Goal: Contribute content: Add original content to the website for others to see

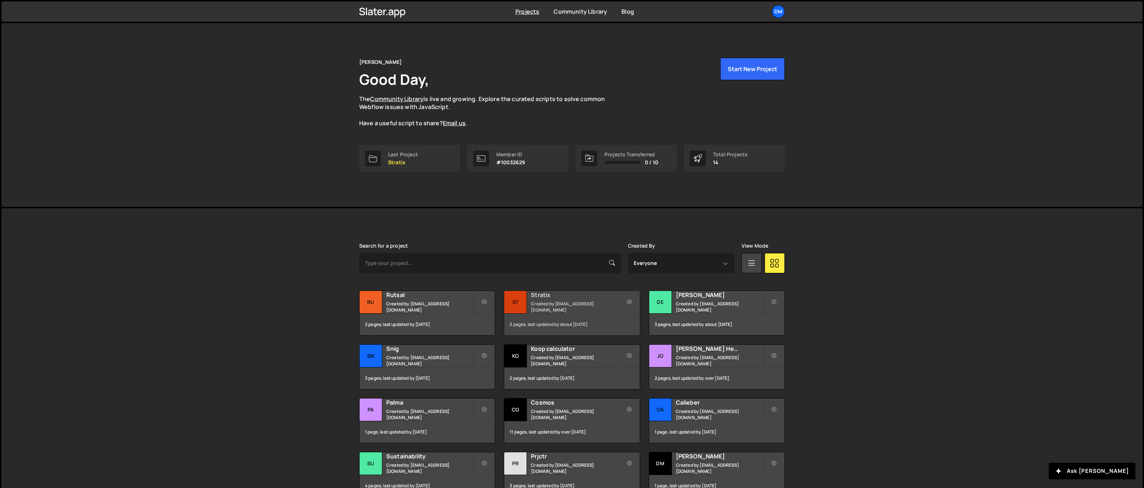
click at [558, 294] on h2 "Stratix" at bounding box center [574, 295] width 87 height 8
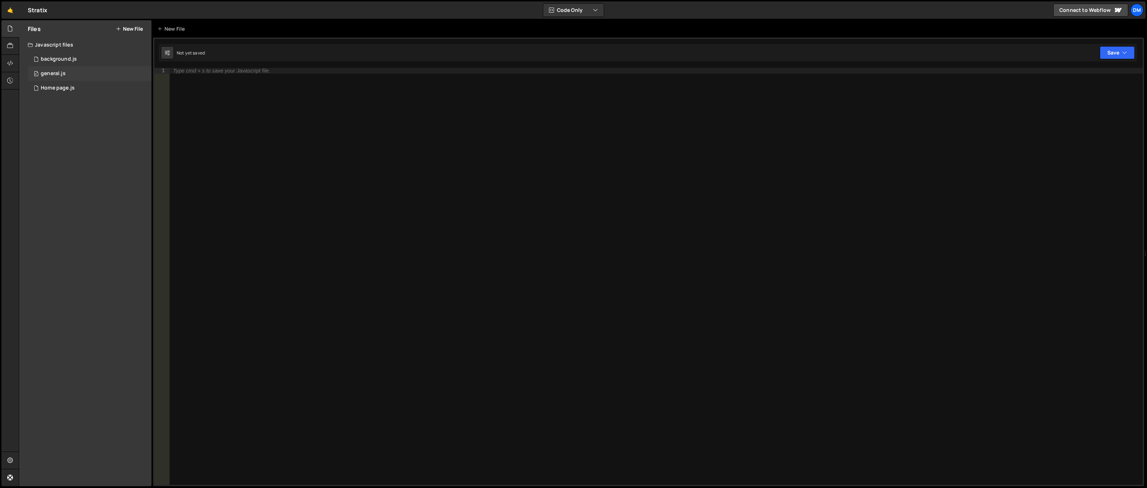
click at [70, 71] on div "0 general.js 0" at bounding box center [90, 73] width 124 height 14
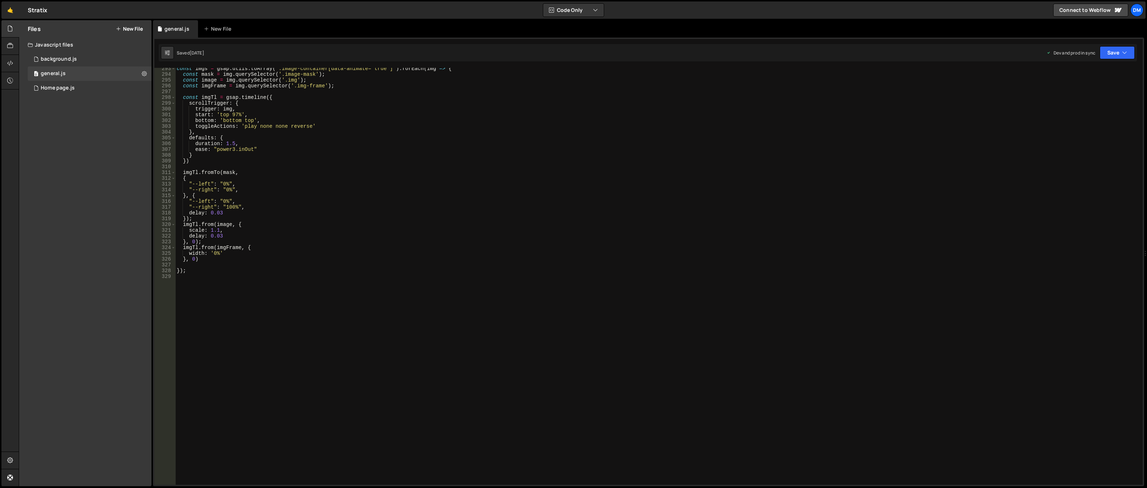
scroll to position [1688, 0]
click at [257, 274] on div "const imgs = gsap . utils . toArray ( ".image-container[data-animate='true']" )…" at bounding box center [657, 280] width 965 height 428
click at [120, 27] on icon at bounding box center [118, 29] width 5 height 6
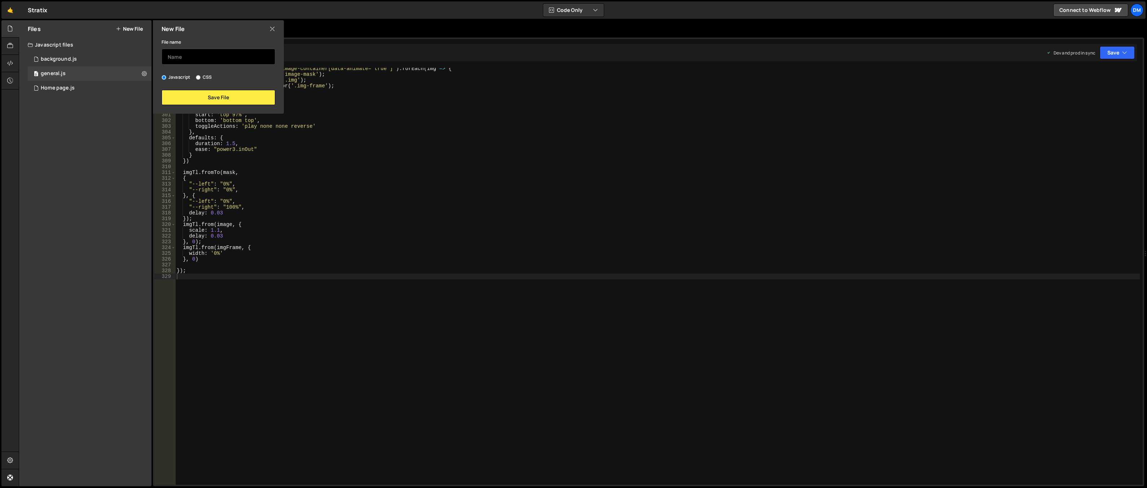
click at [191, 54] on input "text" at bounding box center [219, 57] width 114 height 16
type input "S"
type input "service-category"
click at [217, 95] on button "Save File" at bounding box center [219, 97] width 114 height 15
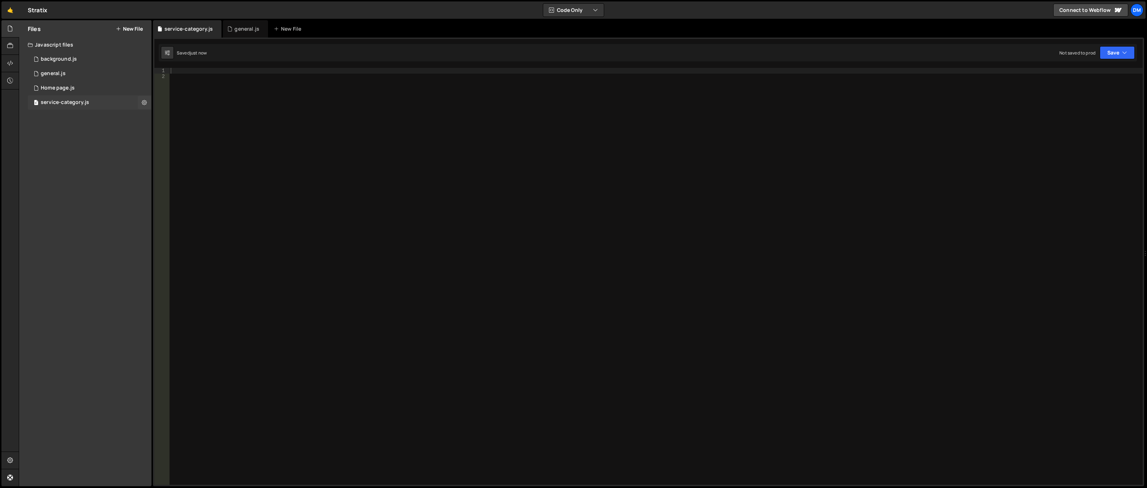
click at [92, 105] on div "0 service-category.js 0" at bounding box center [90, 102] width 124 height 14
click at [141, 102] on button at bounding box center [144, 102] width 13 height 13
click at [207, 118] on button "Edit File Settings" at bounding box center [188, 117] width 71 height 14
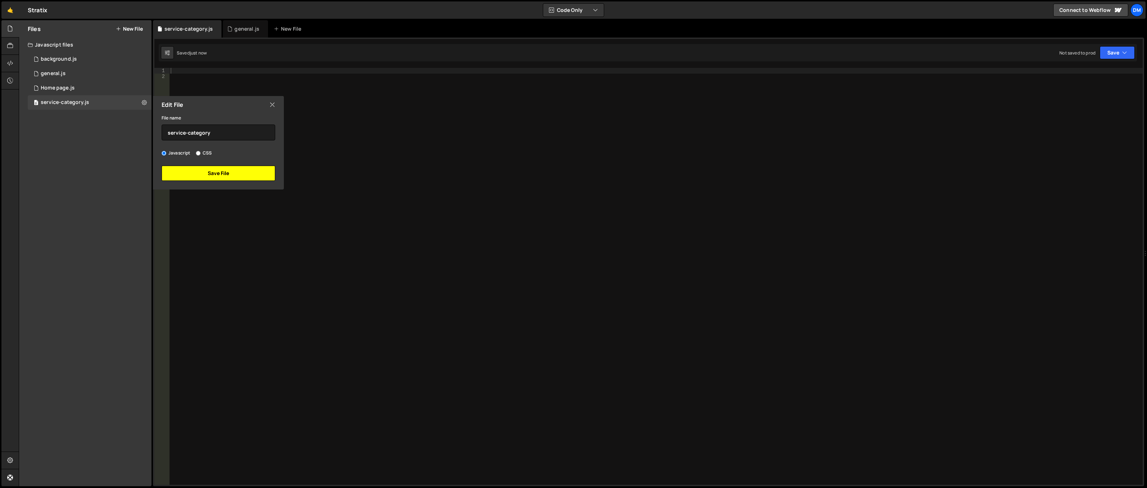
drag, startPoint x: 199, startPoint y: 169, endPoint x: 198, endPoint y: 165, distance: 4.5
click at [199, 169] on button "Save File" at bounding box center [219, 173] width 114 height 15
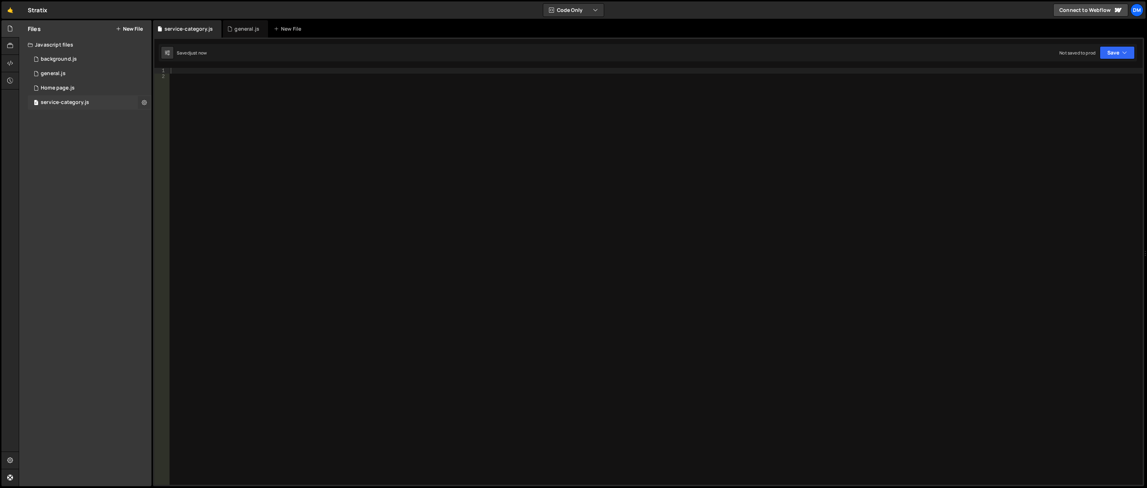
click at [145, 102] on icon at bounding box center [144, 102] width 5 height 7
click at [195, 133] on button "Edit External Scripts" at bounding box center [188, 132] width 71 height 14
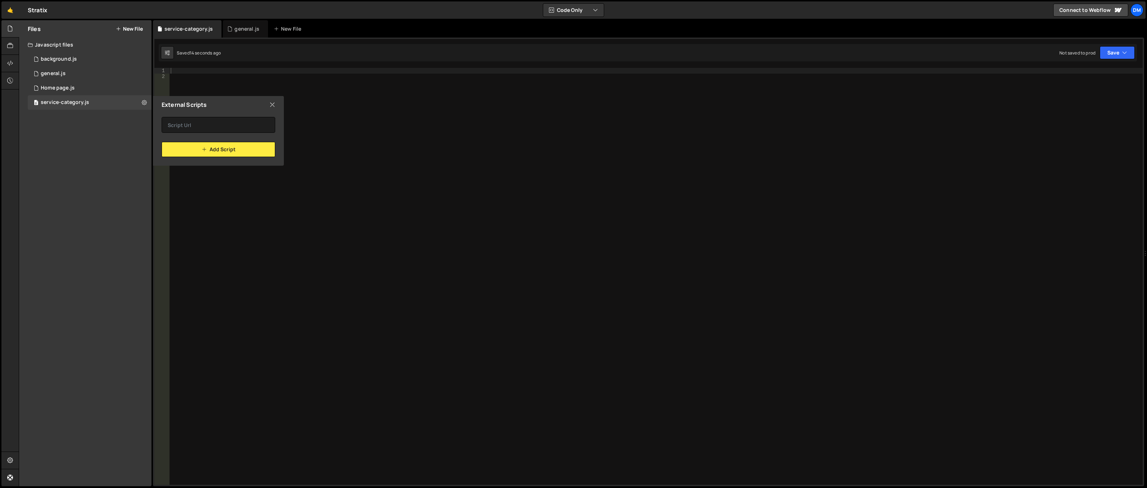
click at [271, 99] on div "External Scripts" at bounding box center [218, 104] width 131 height 17
click at [142, 101] on icon at bounding box center [144, 102] width 5 height 7
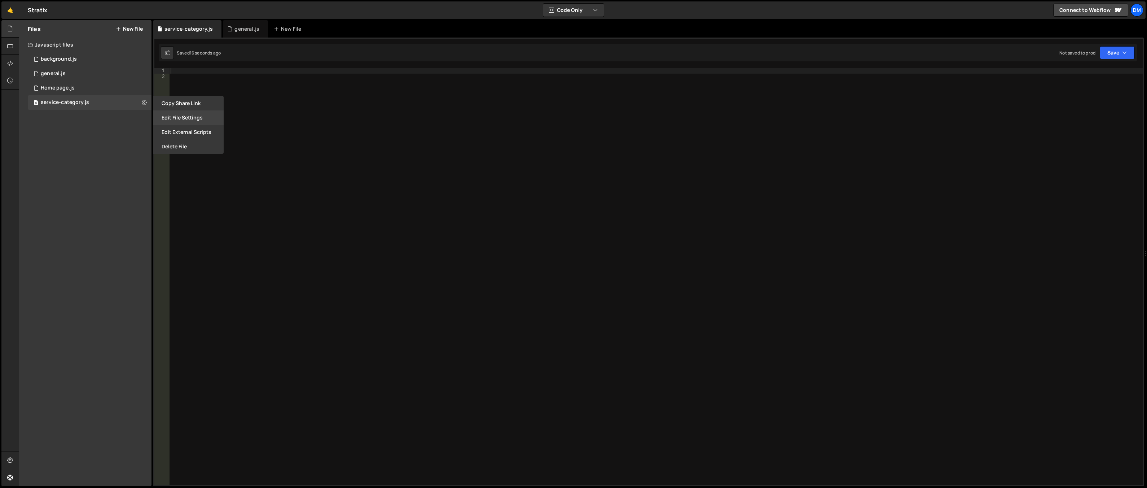
click at [180, 118] on button "Edit File Settings" at bounding box center [188, 117] width 71 height 14
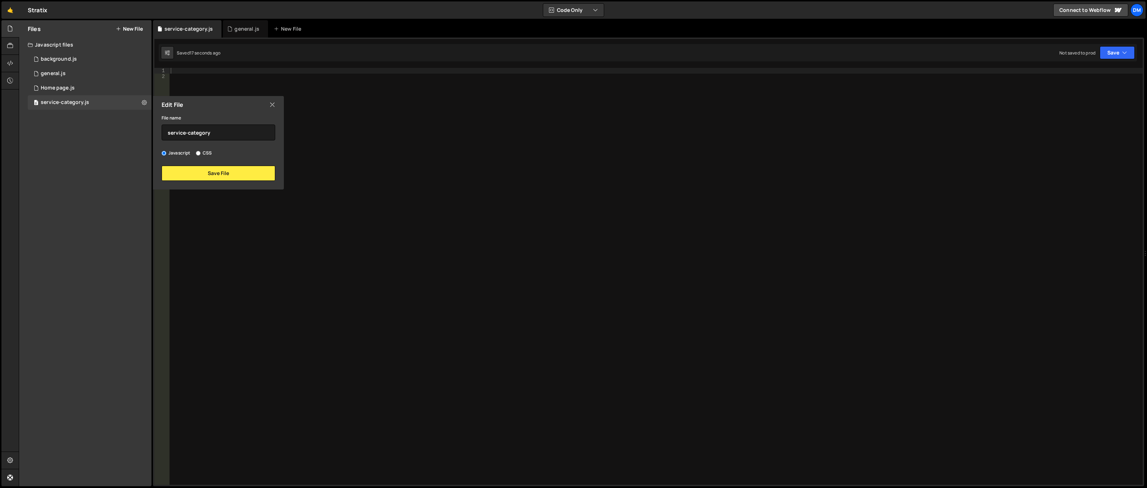
click at [274, 104] on icon at bounding box center [272, 105] width 6 height 8
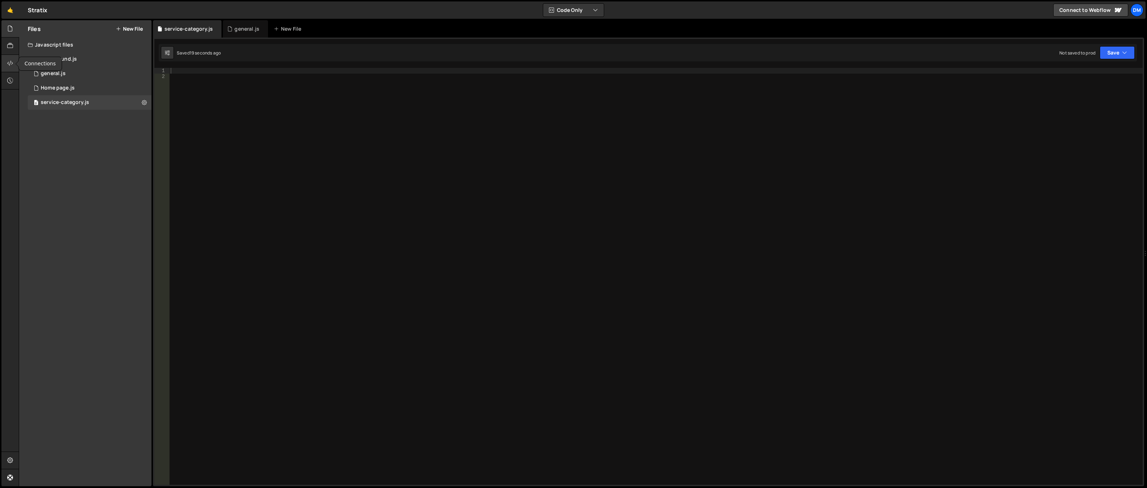
click at [8, 64] on icon at bounding box center [10, 63] width 6 height 8
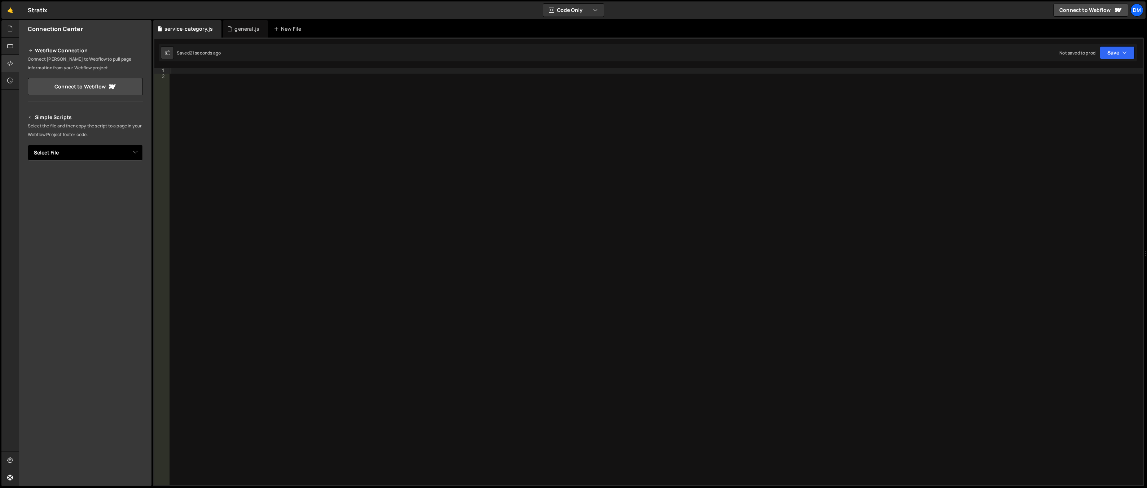
click at [96, 149] on select "Select File background.js general.js Home page.js service-category.js" at bounding box center [85, 153] width 115 height 16
click at [99, 118] on h2 "Simple Scripts" at bounding box center [85, 117] width 115 height 9
click at [9, 46] on icon at bounding box center [10, 46] width 6 height 8
click at [7, 32] on icon at bounding box center [10, 29] width 6 height 8
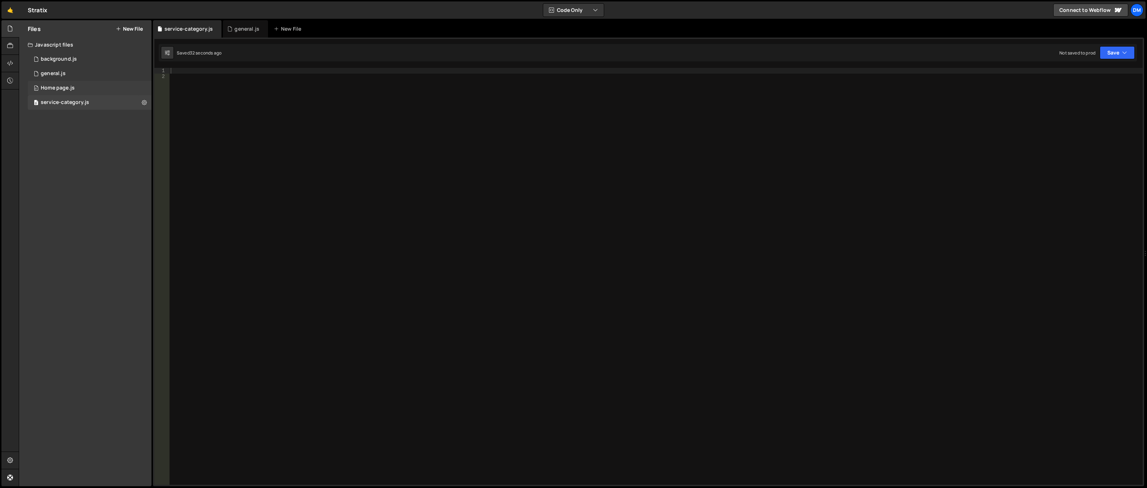
click at [137, 87] on div "0 Home page.js 0" at bounding box center [90, 88] width 124 height 14
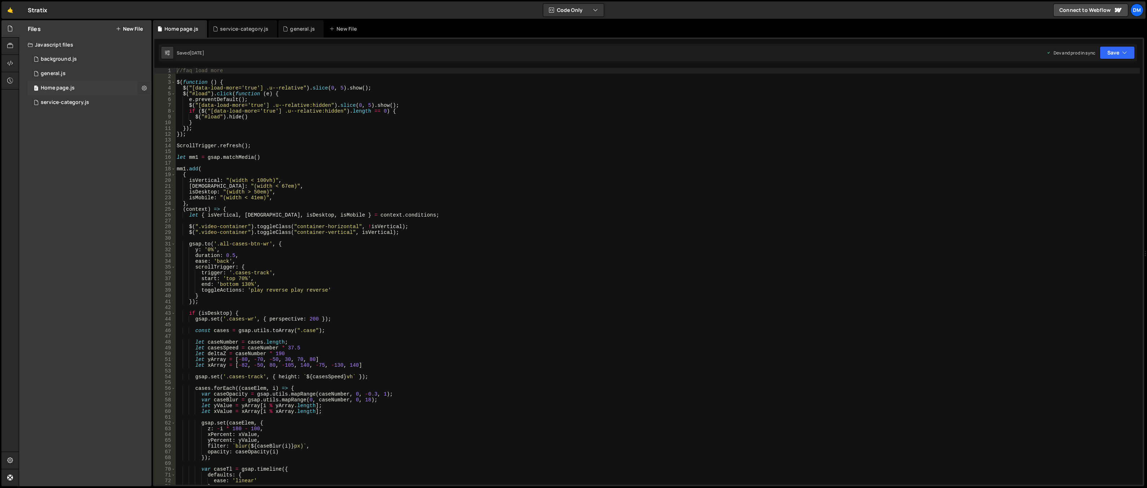
click at [144, 87] on icon at bounding box center [144, 87] width 5 height 7
click at [81, 91] on div "0 Home page.js 0" at bounding box center [90, 88] width 124 height 14
click at [11, 60] on icon at bounding box center [10, 63] width 6 height 8
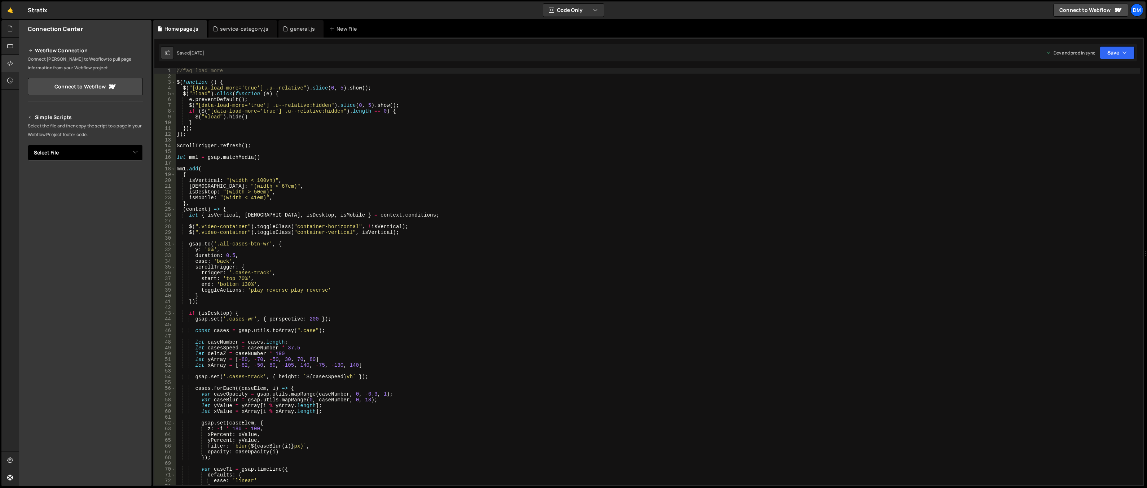
click at [108, 146] on select "Select File background.js general.js Home page.js service-category.js" at bounding box center [85, 153] width 115 height 16
click at [28, 145] on select "Select File background.js general.js Home page.js service-category.js" at bounding box center [85, 153] width 115 height 16
click at [92, 147] on select "Select File background.js general.js Home page.js service-category.js" at bounding box center [85, 153] width 115 height 16
select select "46945"
click at [28, 145] on select "Select File background.js general.js Home page.js service-category.js" at bounding box center [85, 153] width 115 height 16
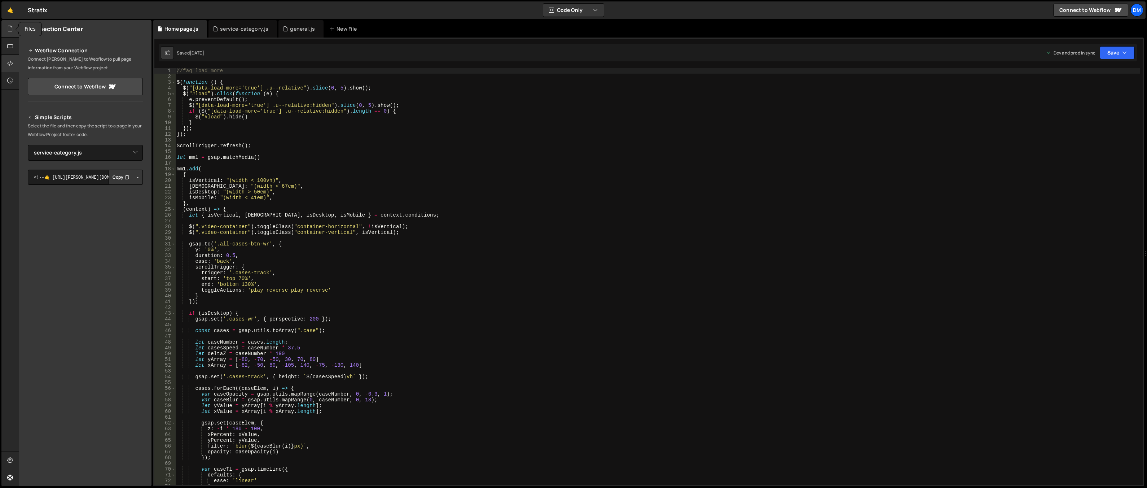
click at [13, 27] on icon at bounding box center [10, 29] width 6 height 8
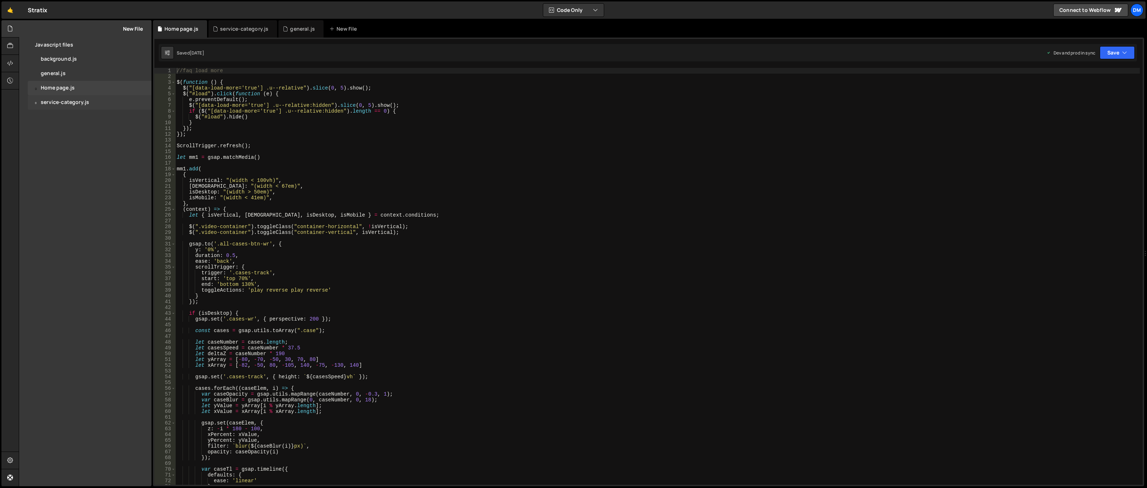
click at [70, 96] on div "0 service-category.js 0" at bounding box center [90, 102] width 124 height 14
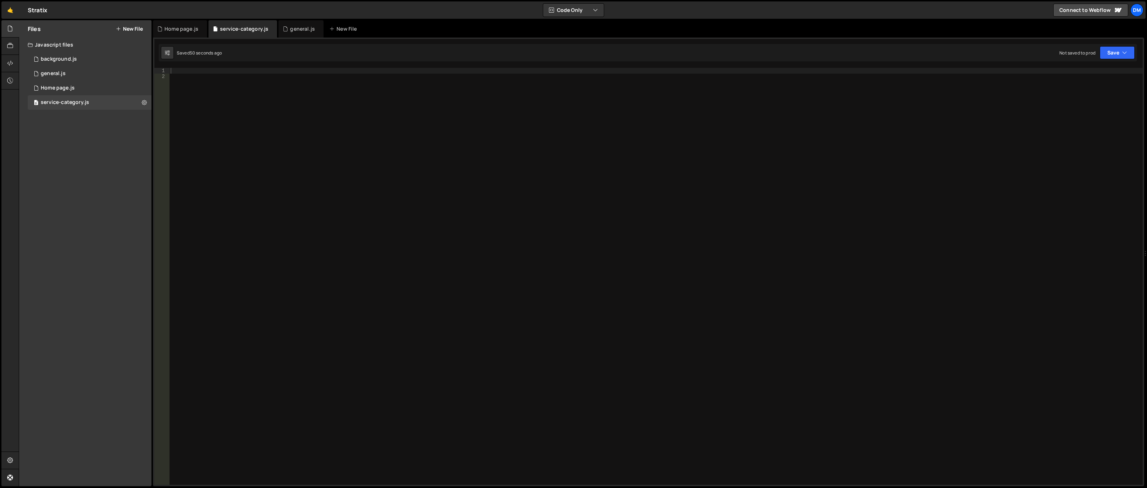
click at [196, 107] on div at bounding box center [656, 282] width 974 height 428
click at [233, 72] on div at bounding box center [656, 282] width 974 height 428
type textarea "//cases"
paste textarea "});"
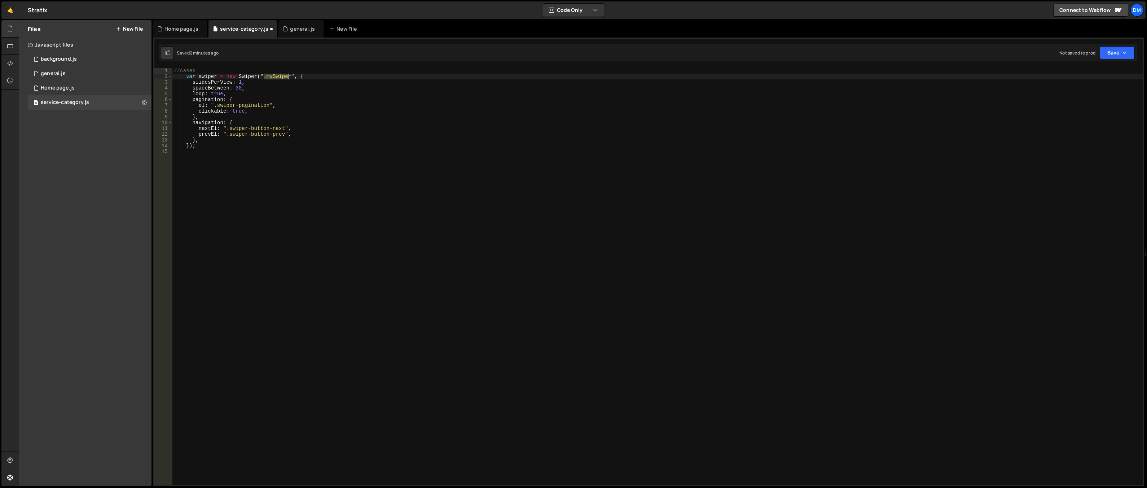
drag, startPoint x: 265, startPoint y: 78, endPoint x: 287, endPoint y: 77, distance: 22.0
click at [287, 77] on div "//cases var swiper = new Swiper ( ".mySwiper" , { slidesPerView : 1 , spaceBetw…" at bounding box center [657, 282] width 970 height 428
click at [273, 77] on div "//cases var swiper = new Swiper ( ".mySwiper" , { slidesPerView : 1 , spaceBetw…" at bounding box center [657, 276] width 970 height 417
drag, startPoint x: 273, startPoint y: 77, endPoint x: 265, endPoint y: 78, distance: 8.3
click at [265, 78] on div "//cases var swiper = new Swiper ( ".mySwiper" , { slidesPerView : 1 , spaceBetw…" at bounding box center [657, 282] width 970 height 428
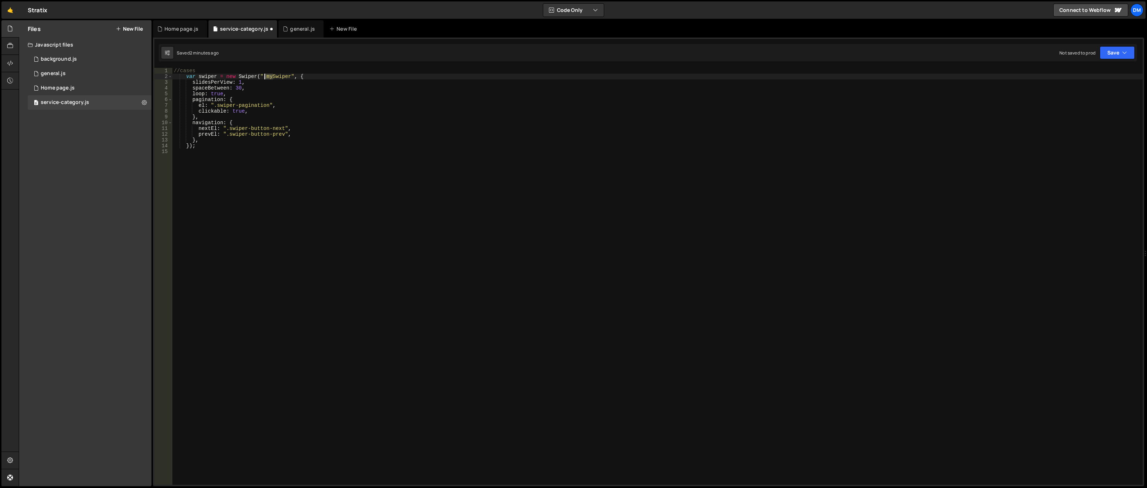
scroll to position [0, 7]
click at [280, 77] on div "//cases var swiper = new Swiper ( ".swiper" , { slidesPerView : 1 , spaceBetwee…" at bounding box center [657, 282] width 970 height 428
paste textarea "cc--cases"
click at [241, 79] on div "//cases var swiper = new Swiper ( ".swiper.cc--cases" , { slidesPerView : 1 , s…" at bounding box center [657, 282] width 970 height 428
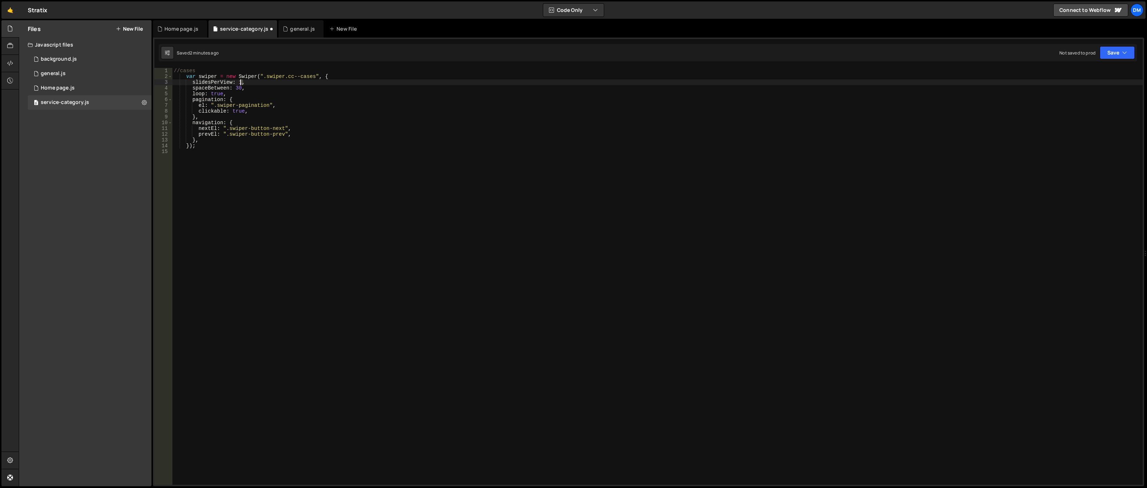
scroll to position [0, 4]
click at [241, 82] on div "//cases var swiper = new Swiper ( ".swiper.cc--cases" , { slidesPerView : 1 , s…" at bounding box center [657, 276] width 970 height 417
click at [240, 83] on div "//cases var swiper = new Swiper ( ".swiper.cc--cases" , { slidesPerView : 1 , s…" at bounding box center [657, 282] width 970 height 428
click at [308, 83] on div "//cases var swiper = new Swiper ( ".swiper.cc--cases" , { slidesPerView : 2 , s…" at bounding box center [657, 282] width 970 height 428
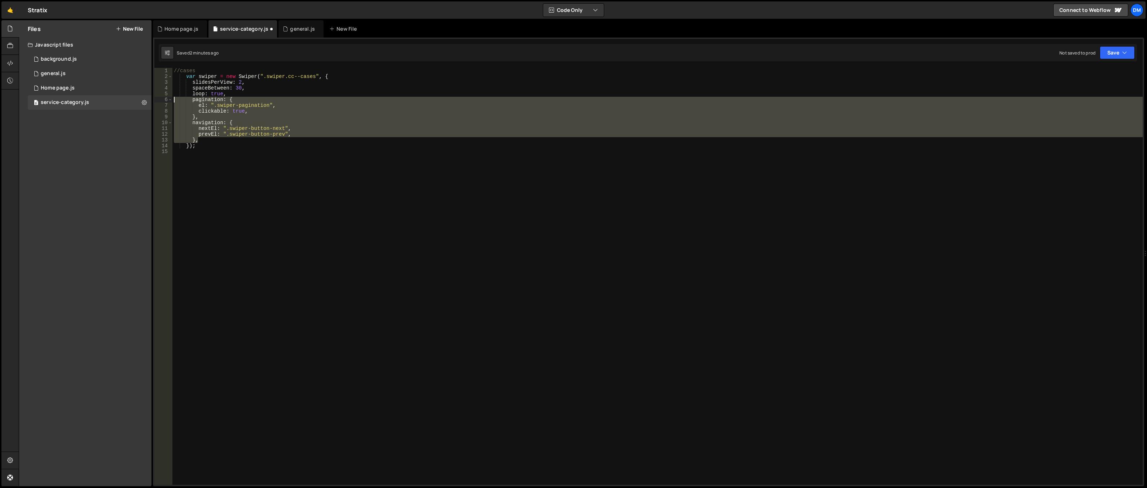
drag, startPoint x: 204, startPoint y: 138, endPoint x: 153, endPoint y: 102, distance: 62.6
click at [153, 102] on div "1 Type cmd + s to save your Javascript file. הההההההההההההההההההההההההההההההההה…" at bounding box center [648, 262] width 991 height 448
type textarea "pagination: { el: ".swiper-pagination","
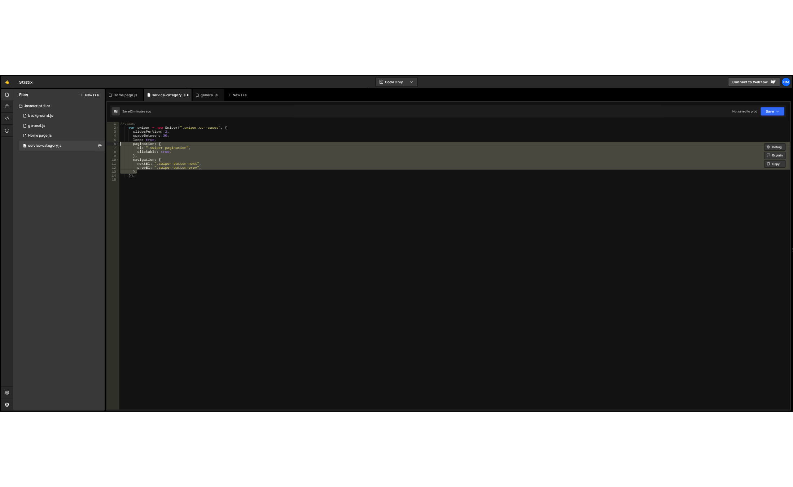
scroll to position [0, 0]
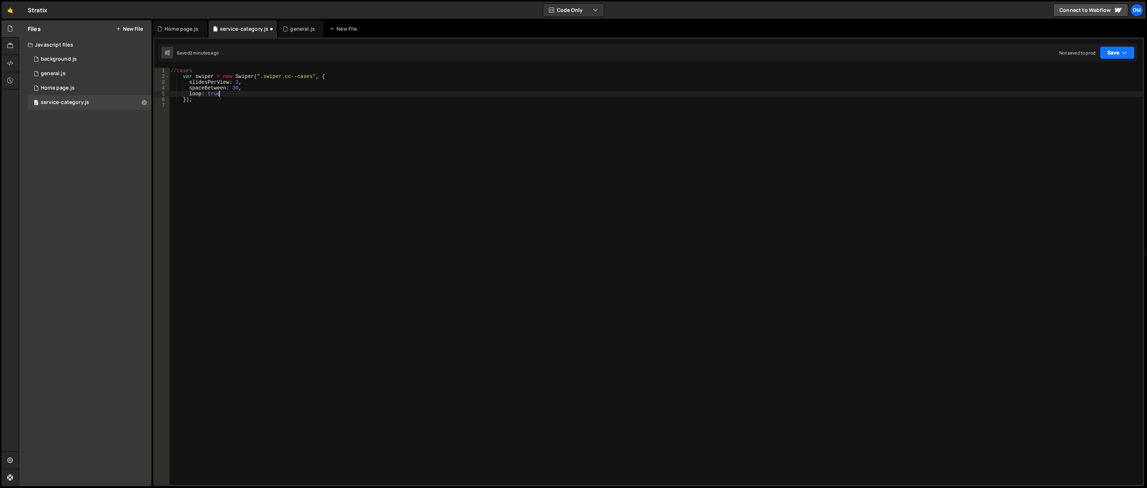
click at [1119, 54] on button "Save" at bounding box center [1117, 52] width 35 height 13
click at [1083, 87] on button "Save to Production S Not saved to prod" at bounding box center [1093, 98] width 87 height 23
click at [1114, 48] on button "Save" at bounding box center [1113, 52] width 44 height 13
click at [1086, 70] on div "Save to Staging S" at bounding box center [1093, 70] width 75 height 7
click at [5, 63] on div at bounding box center [10, 63] width 18 height 17
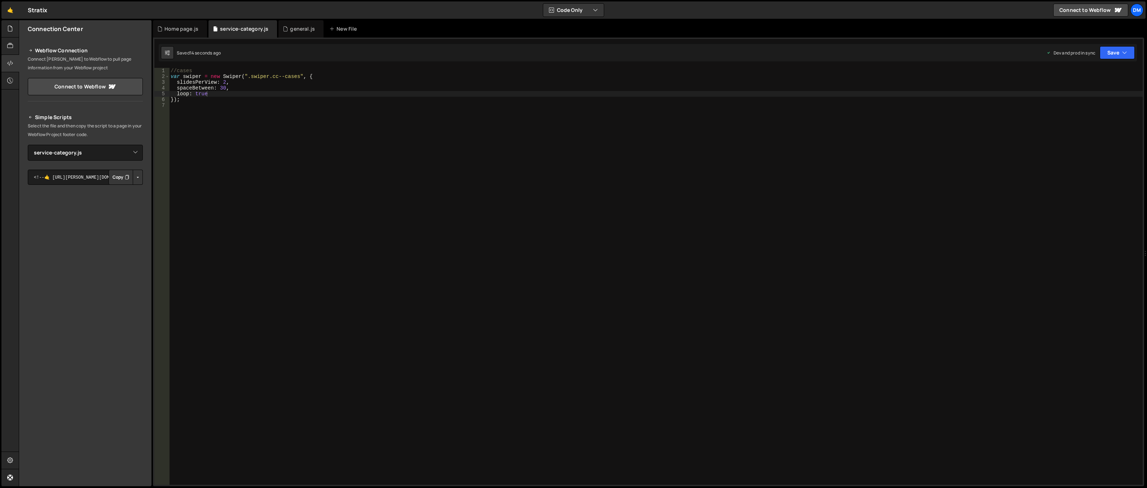
click at [117, 179] on button "Copy" at bounding box center [121, 177] width 25 height 15
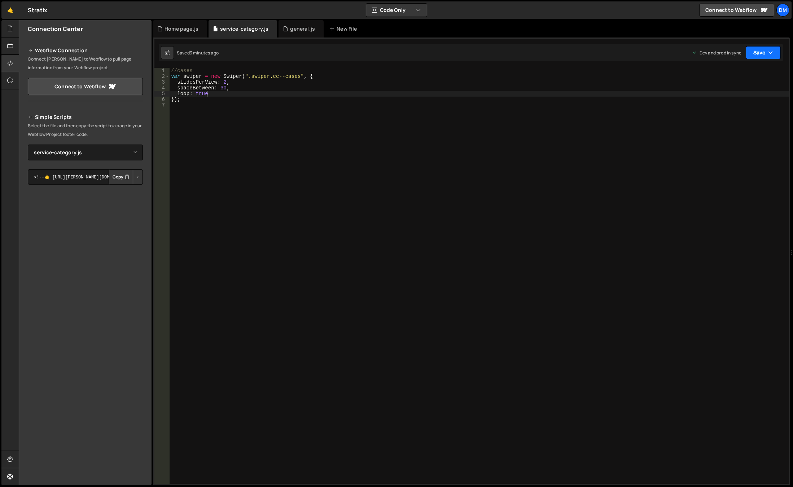
click at [760, 52] on button "Save" at bounding box center [763, 52] width 35 height 13
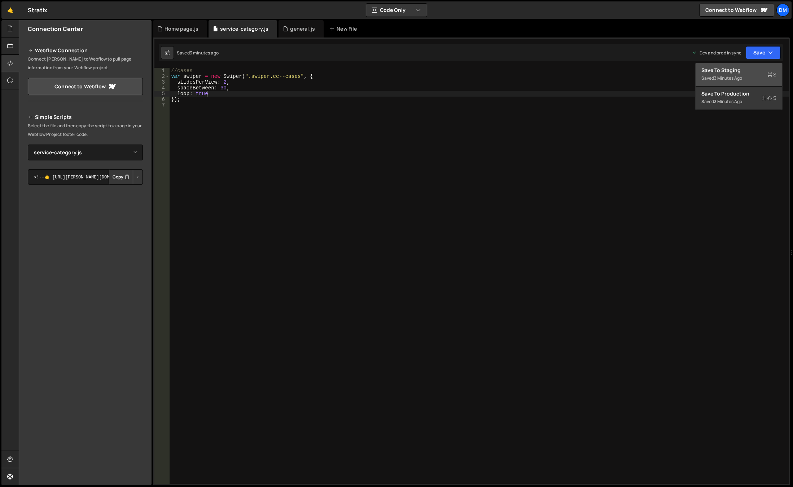
click at [744, 69] on div "Save to Staging S" at bounding box center [738, 70] width 75 height 7
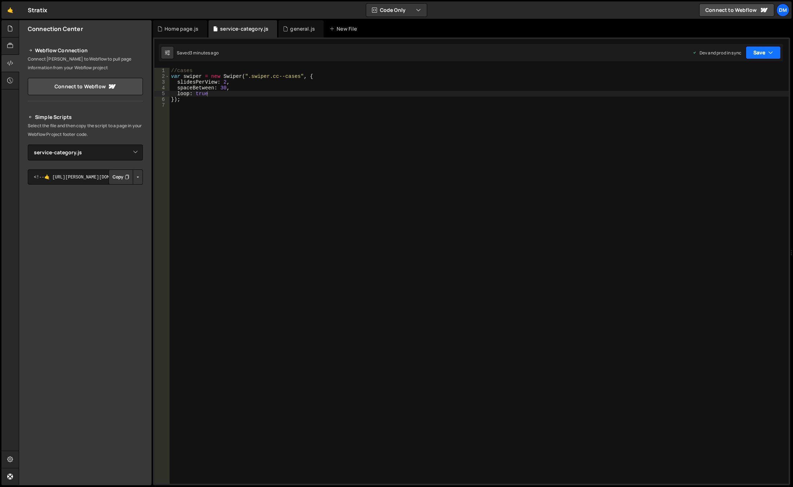
click at [762, 47] on button "Save" at bounding box center [763, 52] width 35 height 13
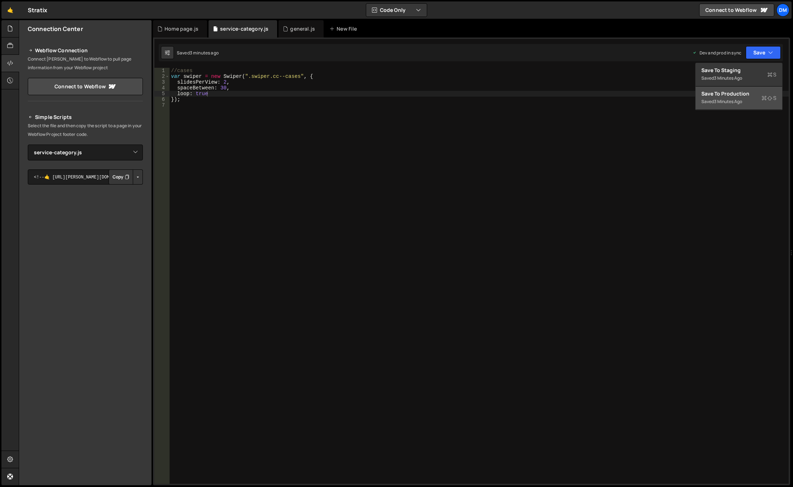
click at [732, 97] on div "Saved 3 minutes ago" at bounding box center [738, 101] width 75 height 9
click at [224, 82] on div "//cases var swiper = new Swiper ( ".swiper.cc--cases" , { slidesPerView : 2 , s…" at bounding box center [479, 282] width 619 height 428
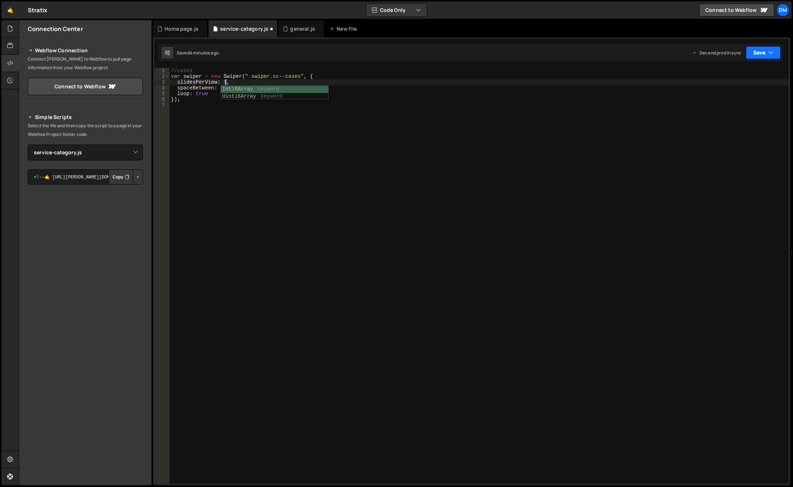
click at [754, 56] on button "Save" at bounding box center [763, 52] width 35 height 13
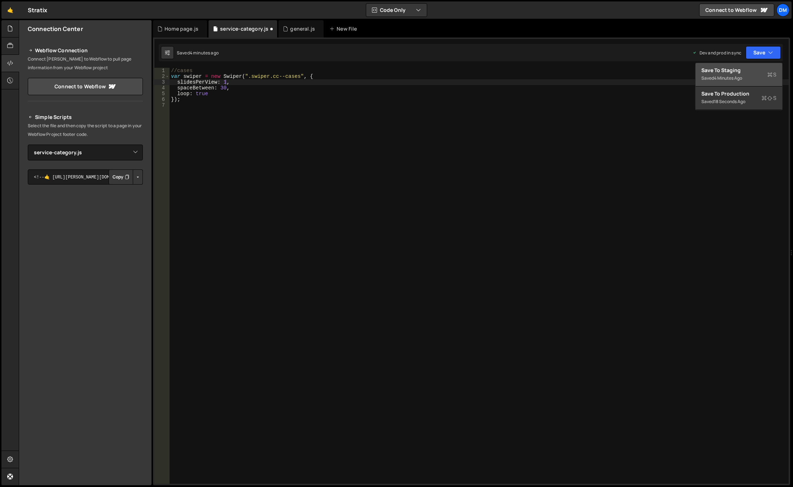
click at [741, 70] on div "Save to Staging S" at bounding box center [738, 70] width 75 height 7
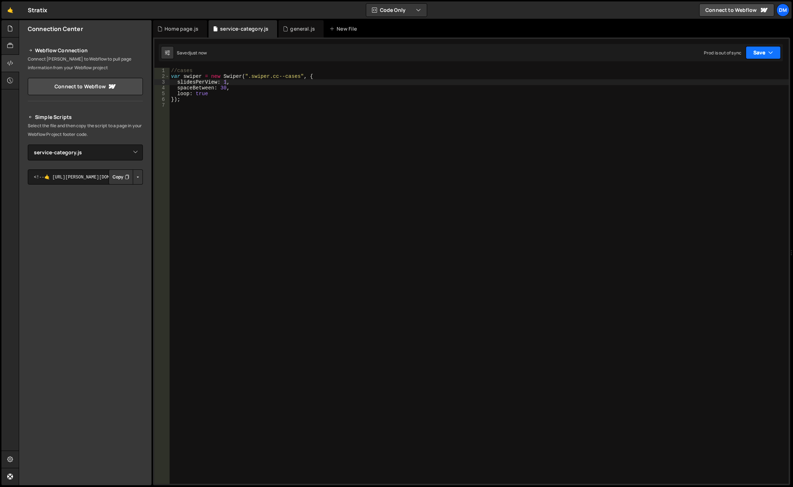
click at [760, 53] on button "Save" at bounding box center [763, 52] width 35 height 13
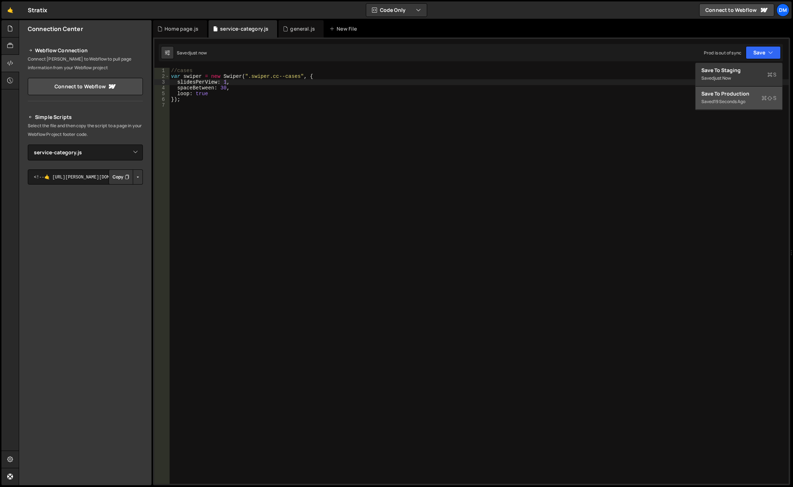
click at [725, 94] on div "Save to Production S" at bounding box center [738, 93] width 75 height 7
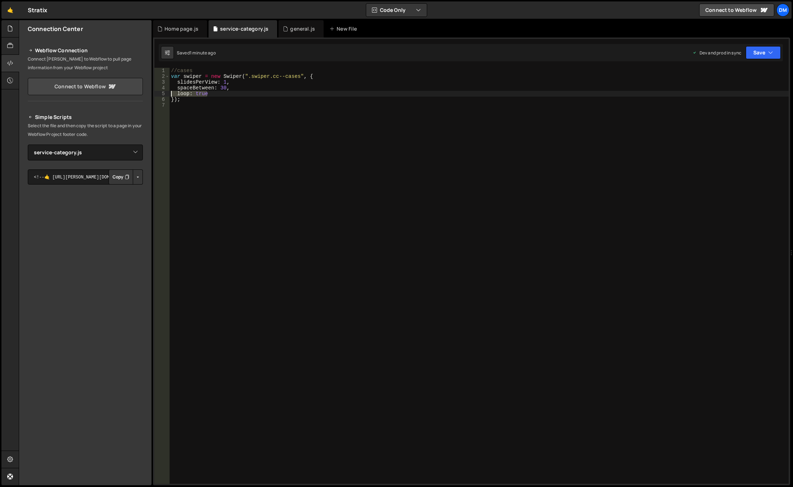
drag, startPoint x: 234, startPoint y: 92, endPoint x: 125, endPoint y: 93, distance: 108.9
click at [125, 93] on div "Files New File Javascript files 0 background.js 0 0 general.js 0 0 Home page.js…" at bounding box center [406, 253] width 774 height 466
type textarea "// loop: true"
click at [749, 52] on button "Save" at bounding box center [763, 52] width 35 height 13
click at [746, 71] on div "Save to Staging S" at bounding box center [738, 70] width 75 height 7
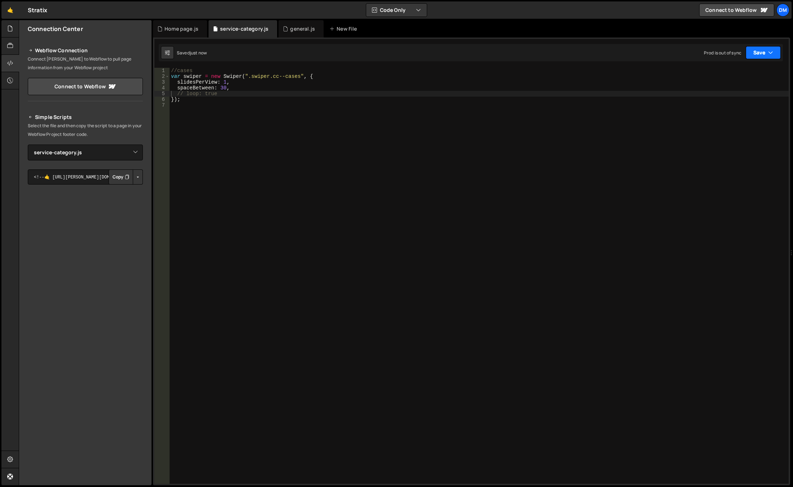
drag, startPoint x: 763, startPoint y: 52, endPoint x: 759, endPoint y: 56, distance: 5.6
click at [763, 52] on button "Save" at bounding box center [763, 52] width 35 height 13
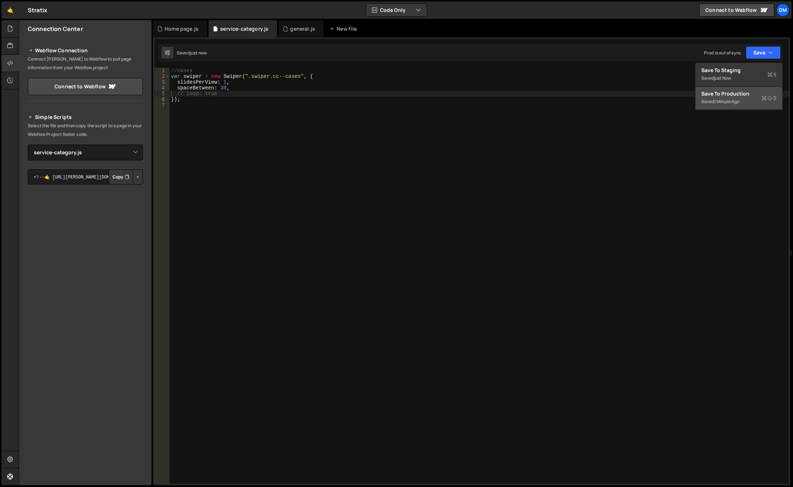
click at [730, 104] on div "1 minute ago" at bounding box center [726, 101] width 25 height 6
click at [118, 179] on button "Copy" at bounding box center [121, 177] width 25 height 15
click at [294, 194] on div "//cases var swiper = new Swiper ( ".swiper.cc--cases" , { slidesPerView : 1 , s…" at bounding box center [479, 282] width 619 height 428
click at [199, 77] on div "//cases var swiper = new Swiper ( ".swiper.cc--cases" , { slidesPerView : 1 , s…" at bounding box center [479, 282] width 619 height 428
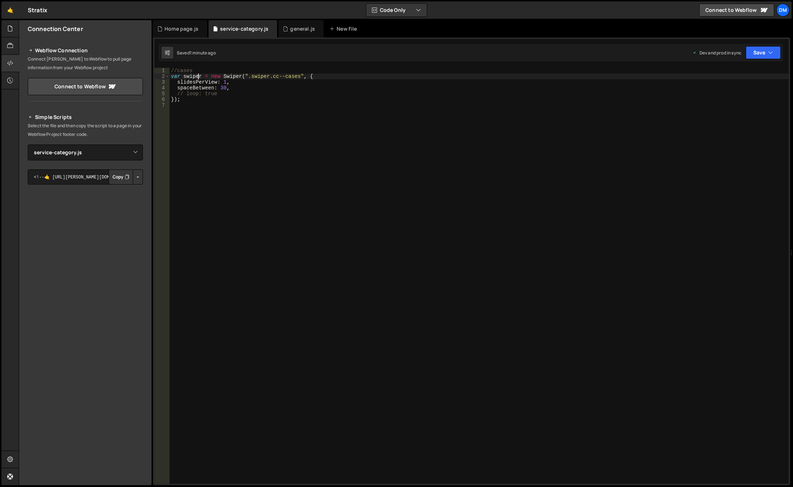
click at [202, 77] on div "//cases var swiper = new Swiper ( ".swiper.cc--cases" , { slidesPerView : 1 , s…" at bounding box center [479, 282] width 619 height 428
click at [774, 54] on button "Save" at bounding box center [763, 52] width 35 height 13
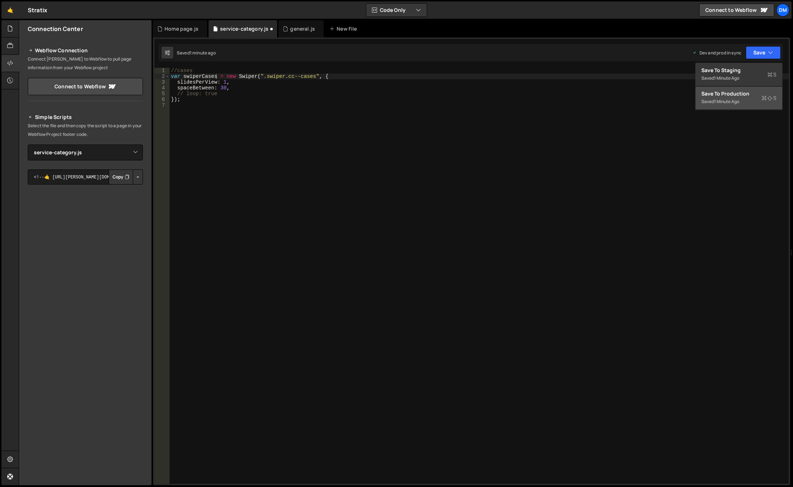
click at [731, 96] on div "Save to Production S" at bounding box center [738, 93] width 75 height 7
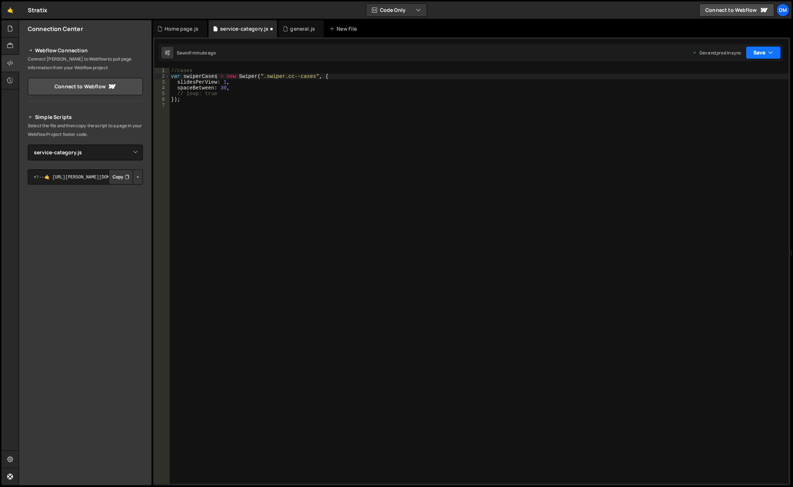
click at [759, 51] on button "Save" at bounding box center [763, 52] width 35 height 13
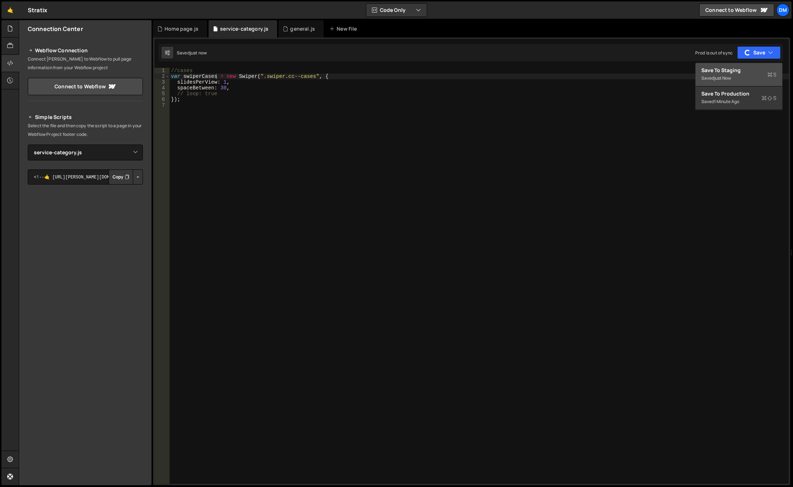
click at [737, 74] on button "Save to Staging S Saved just now" at bounding box center [739, 74] width 87 height 23
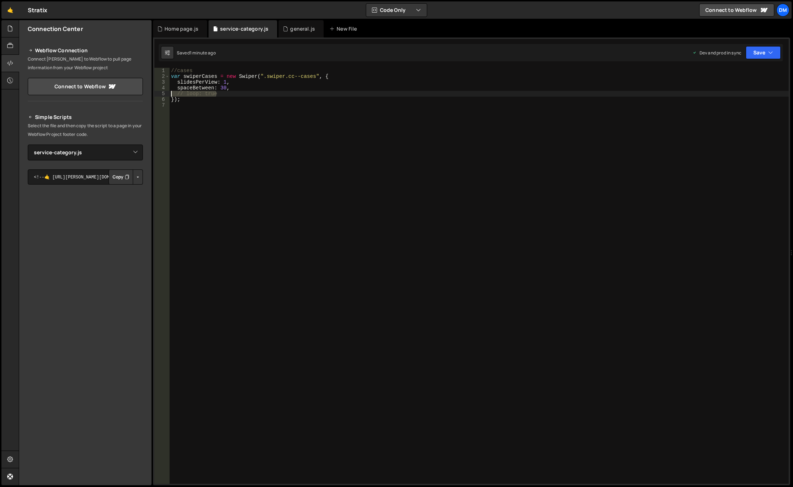
drag, startPoint x: 224, startPoint y: 95, endPoint x: 138, endPoint y: 95, distance: 86.6
click at [138, 95] on div "Files New File Javascript files 0 background.js 0 0 general.js 0 0 Home page.js…" at bounding box center [406, 253] width 774 height 466
click at [233, 68] on div "//cases var swiperCases = new Swiper ( ".swiper.cc--cases" , { slidesPerView : …" at bounding box center [479, 282] width 619 height 428
click at [223, 81] on div "//cases var swiperCases = new Swiper ( ".swiper.cc--cases" , { slidesPerView : …" at bounding box center [479, 282] width 619 height 428
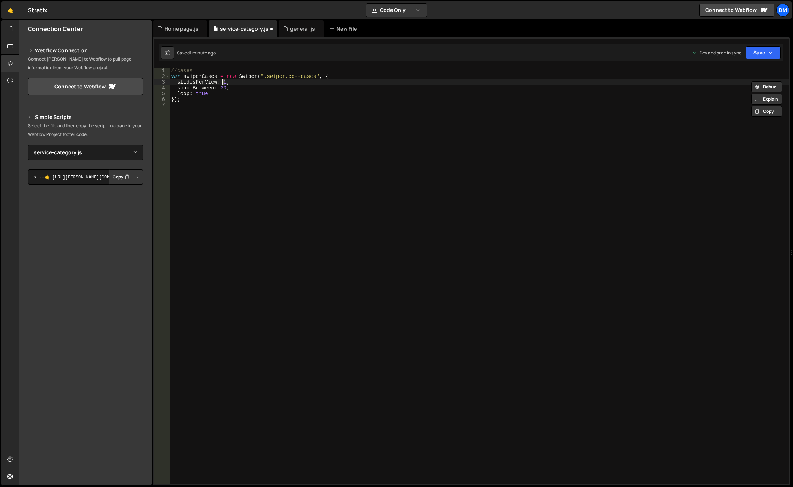
type textarea "slidesPerView: 2,"
click at [456, 146] on div "//cases var swiperCases = new Swiper ( ".swiper.cc--cases" , { slidesPerView : …" at bounding box center [479, 282] width 619 height 428
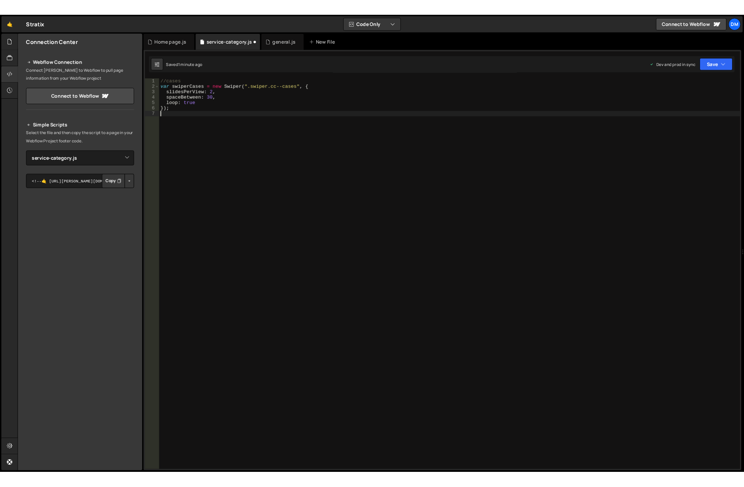
scroll to position [0, 0]
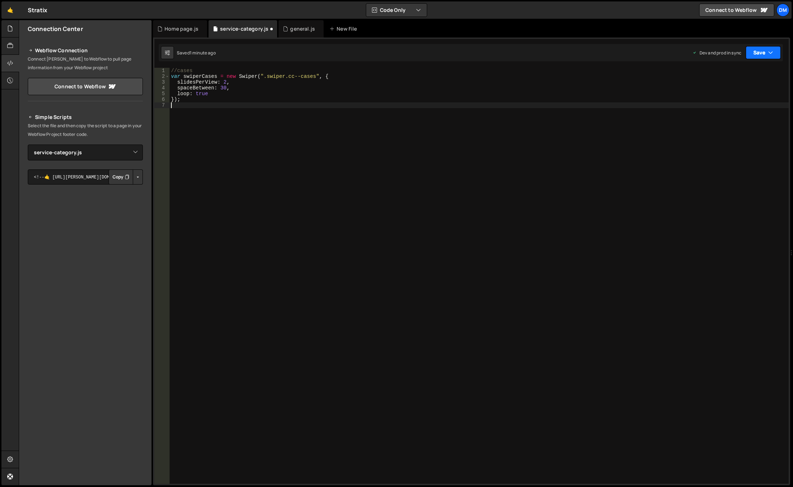
click at [764, 53] on button "Save" at bounding box center [763, 52] width 35 height 13
click at [743, 75] on div "Saved 1 minute ago" at bounding box center [738, 78] width 75 height 9
click at [764, 50] on button "Save" at bounding box center [763, 52] width 35 height 13
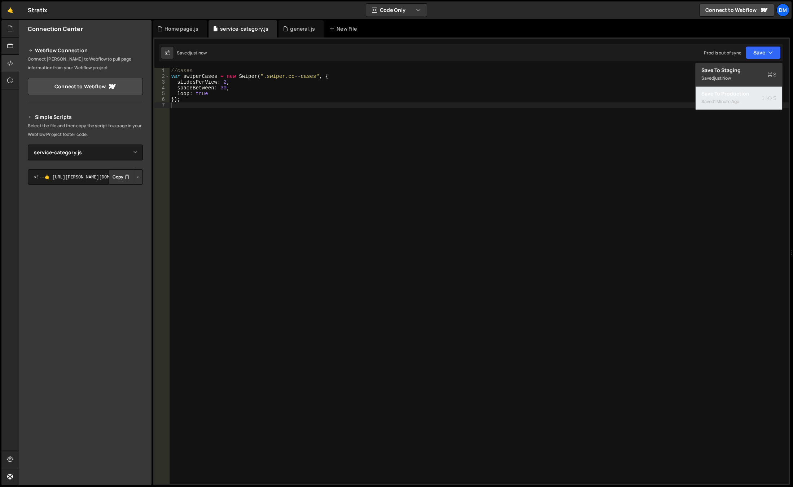
click at [733, 98] on div "1 minute ago" at bounding box center [726, 101] width 25 height 6
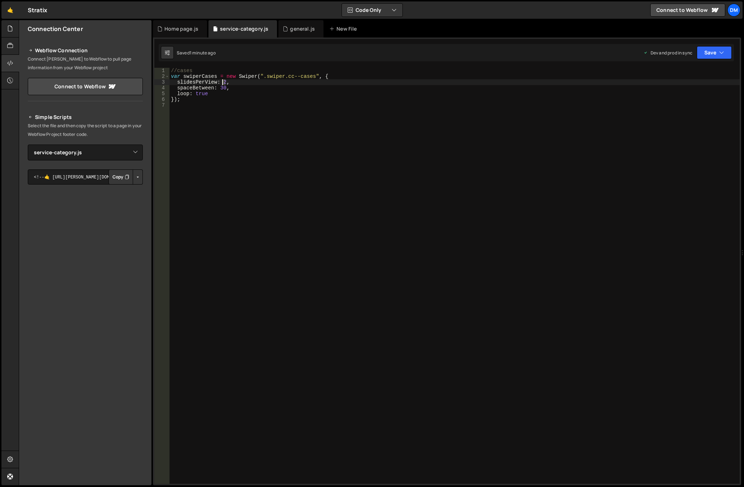
click at [223, 84] on div "//cases var swiperCases = new Swiper ( ".swiper.cc--cases" , { slidesPerView : …" at bounding box center [455, 282] width 570 height 428
type textarea "slidesPerView: 3,"
click at [450, 174] on div "//cases var swiperCases = new Swiper ( ".swiper.cc--cases" , { slidesPerView : …" at bounding box center [455, 282] width 570 height 428
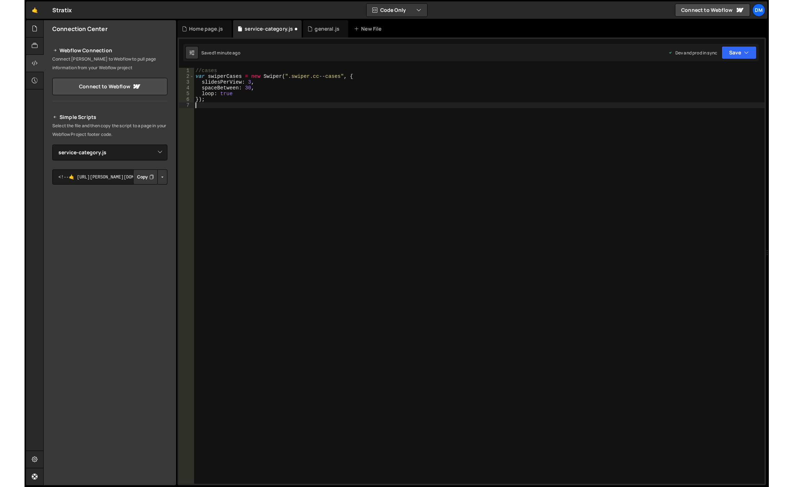
scroll to position [0, 0]
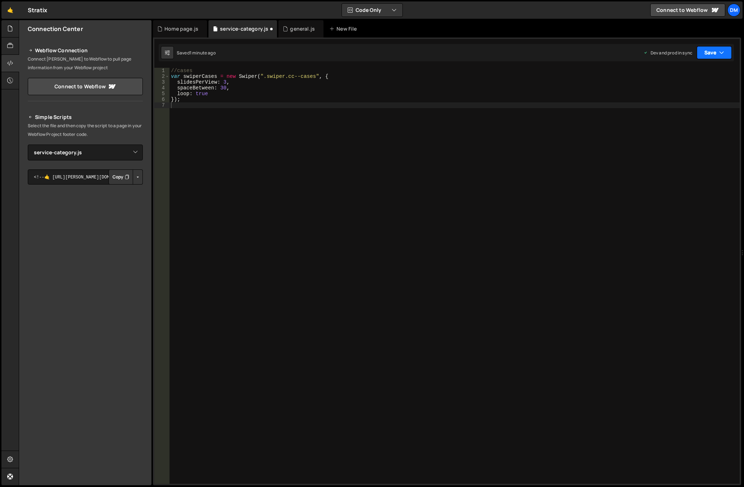
drag, startPoint x: 705, startPoint y: 52, endPoint x: 710, endPoint y: 66, distance: 14.4
click at [705, 52] on button "Save" at bounding box center [714, 52] width 35 height 13
drag, startPoint x: 708, startPoint y: 73, endPoint x: 711, endPoint y: 67, distance: 7.1
click at [707, 73] on div "Save to Staging S" at bounding box center [690, 70] width 75 height 7
click at [718, 51] on button "Save" at bounding box center [714, 52] width 35 height 13
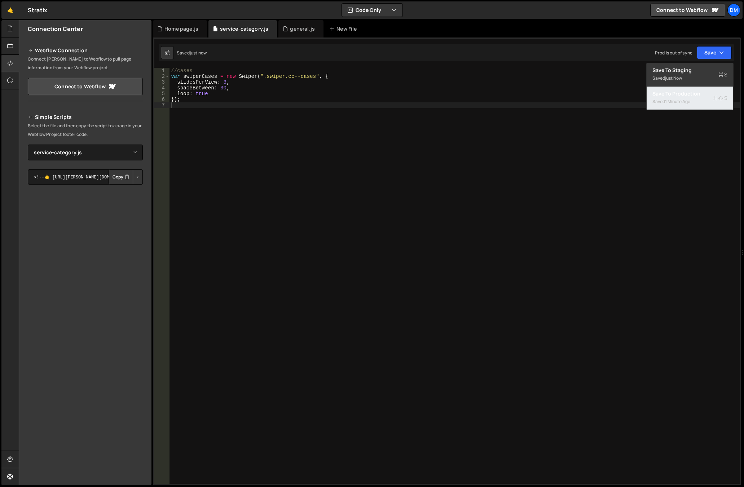
click at [687, 99] on div "1 minute ago" at bounding box center [677, 101] width 25 height 6
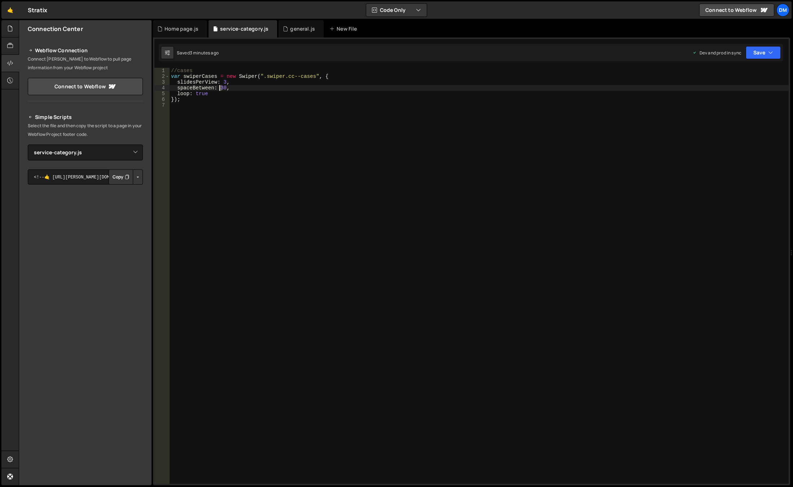
click at [220, 90] on div "//cases var swiperCases = new Swiper ( ".swiper.cc--cases" , { slidesPerView : …" at bounding box center [479, 282] width 619 height 428
click at [752, 56] on button "Save" at bounding box center [763, 52] width 35 height 13
click at [742, 77] on div "3 minutes ago" at bounding box center [728, 78] width 28 height 6
click at [760, 51] on button "Save" at bounding box center [763, 52] width 35 height 13
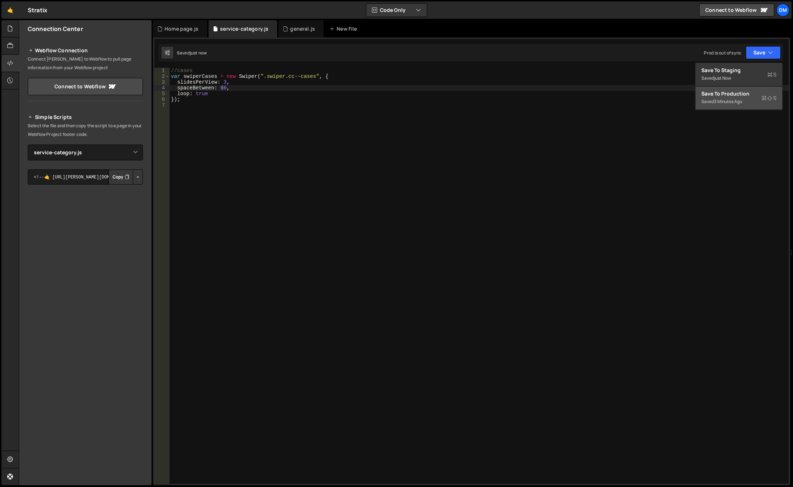
click at [734, 95] on div "Save to Production S" at bounding box center [738, 93] width 75 height 7
drag, startPoint x: 220, startPoint y: 88, endPoint x: 224, endPoint y: 89, distance: 4.0
click at [224, 89] on div "//cases var swiperCases = new Swiper ( ".swiper.cc--cases" , { slidesPerView : …" at bounding box center [479, 282] width 619 height 428
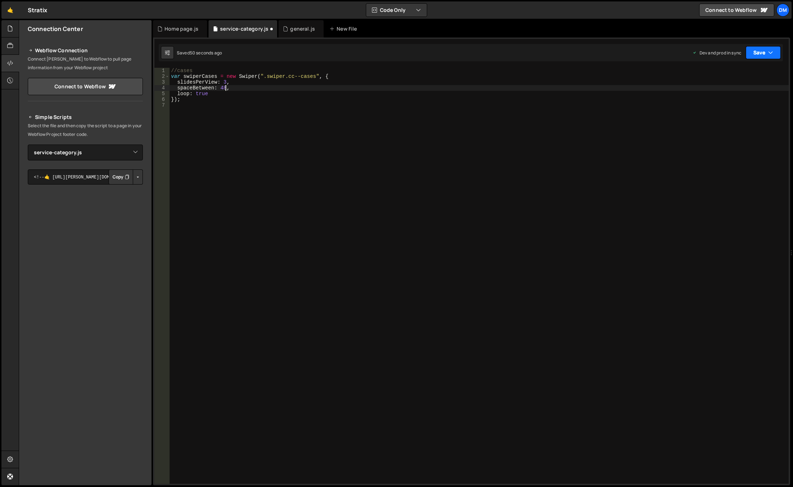
type textarea "spaceBetween: 48,"
drag, startPoint x: 760, startPoint y: 53, endPoint x: 750, endPoint y: 67, distance: 17.8
click at [760, 53] on button "Save" at bounding box center [763, 52] width 35 height 13
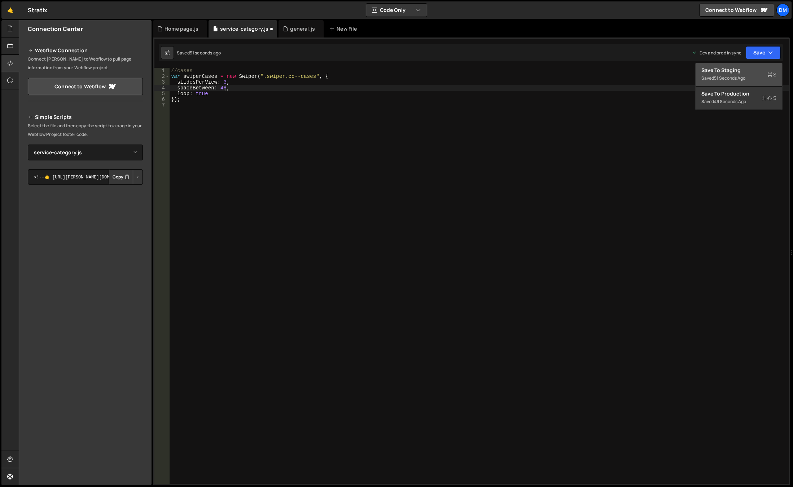
click at [739, 70] on div "Save to Staging S" at bounding box center [738, 70] width 75 height 7
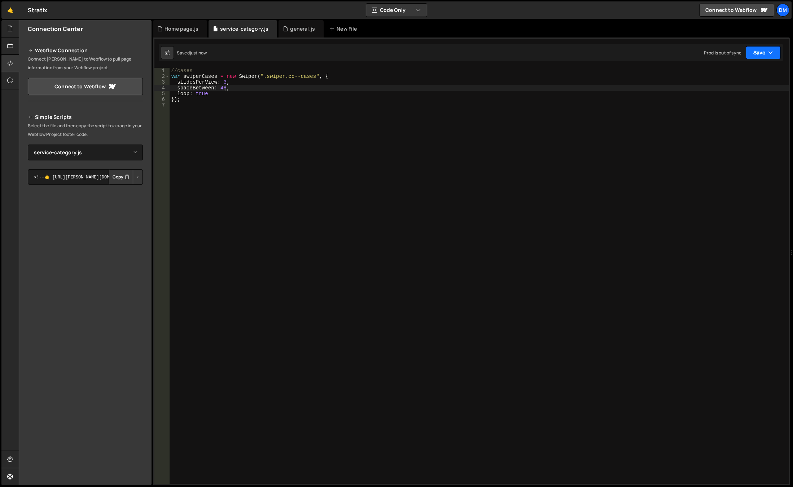
click at [770, 52] on icon "button" at bounding box center [770, 52] width 5 height 7
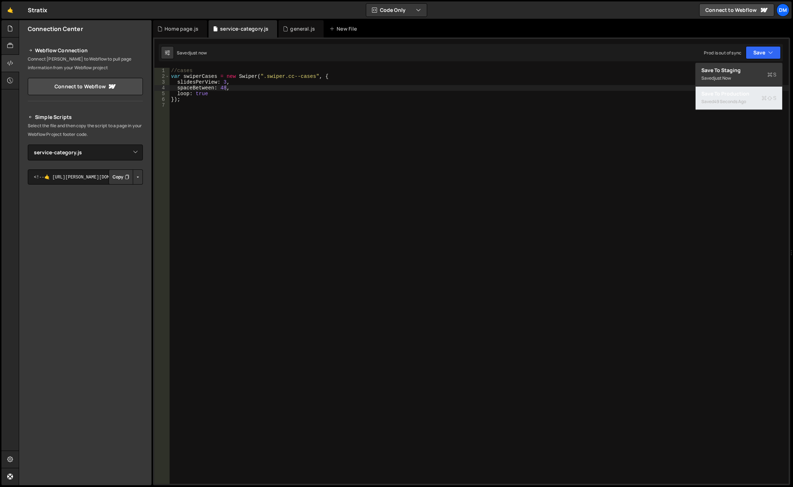
click at [735, 93] on div "Save to Production S" at bounding box center [738, 93] width 75 height 7
